Goal: Navigation & Orientation: Find specific page/section

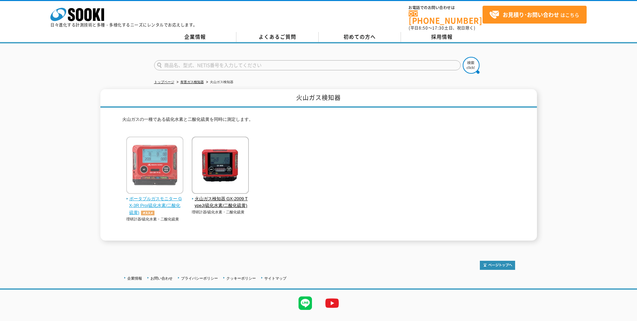
click at [144, 201] on span "ポータブルガスモニター GX-3R Pro(硫化水素/二酸化硫黄)" at bounding box center [154, 205] width 57 height 21
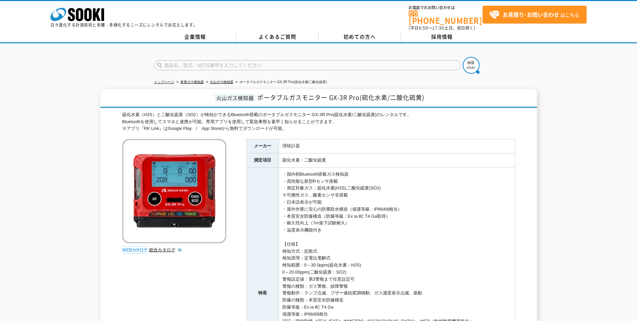
scroll to position [33, 0]
